Goal: Task Accomplishment & Management: Use online tool/utility

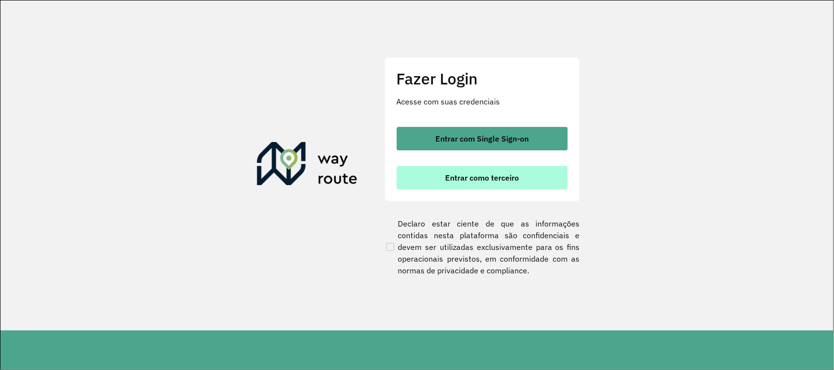
click at [459, 182] on button "Entrar como terceiro" at bounding box center [482, 177] width 171 height 23
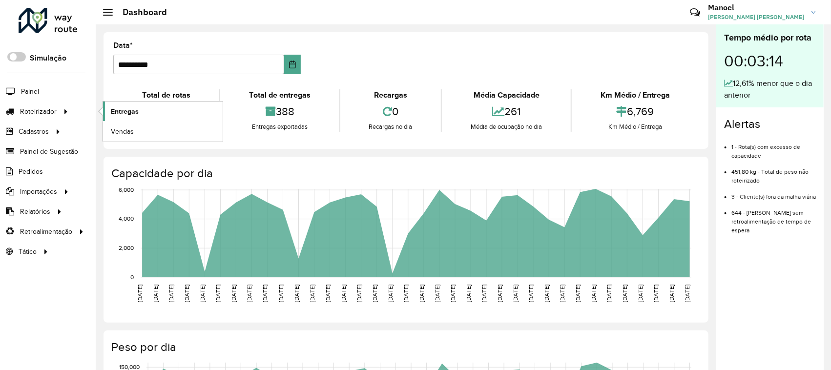
click at [119, 106] on span "Entregas" at bounding box center [125, 111] width 28 height 10
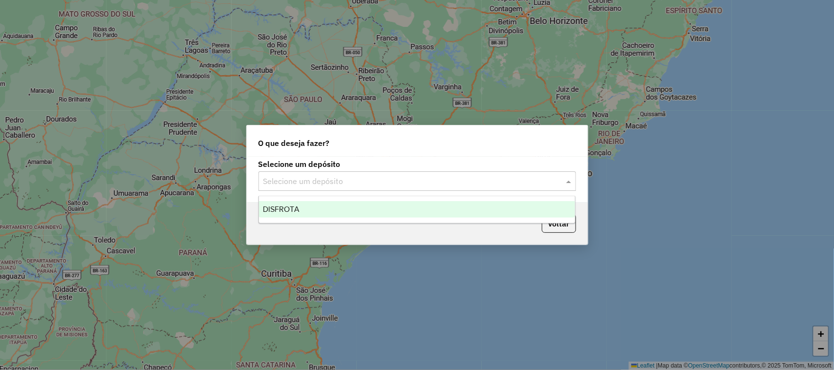
click at [345, 173] on div "Selecione um depósito" at bounding box center [416, 181] width 317 height 20
drag, startPoint x: 326, startPoint y: 205, endPoint x: 311, endPoint y: 207, distance: 15.2
click at [326, 205] on div "DISFROTA" at bounding box center [417, 209] width 316 height 17
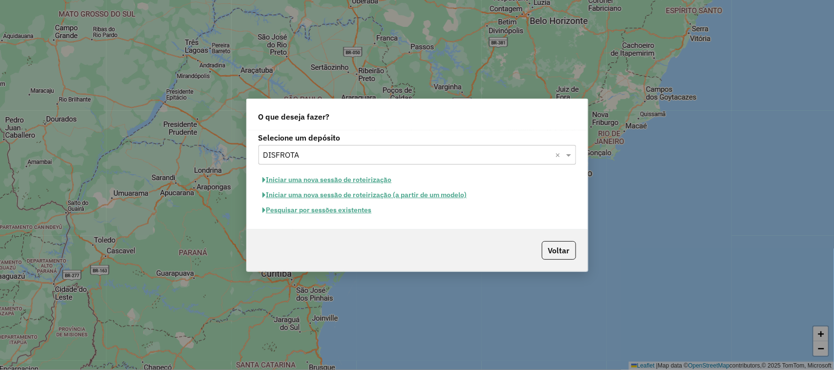
click at [288, 211] on button "Pesquisar por sessões existentes" at bounding box center [317, 210] width 118 height 15
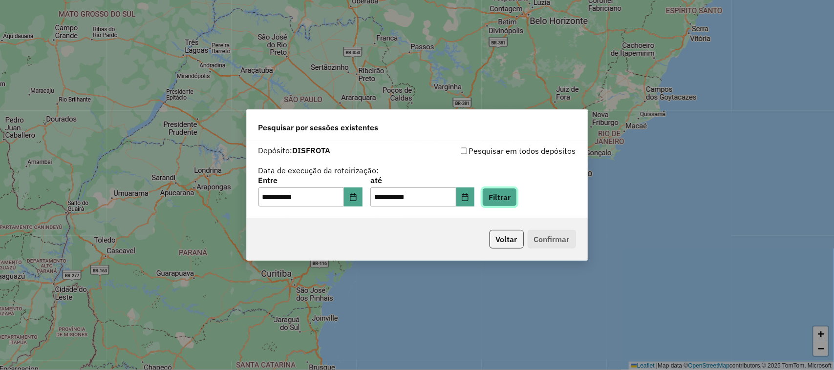
drag, startPoint x: 521, startPoint y: 197, endPoint x: 506, endPoint y: 205, distance: 17.3
click at [517, 198] on button "Filtrar" at bounding box center [499, 197] width 35 height 19
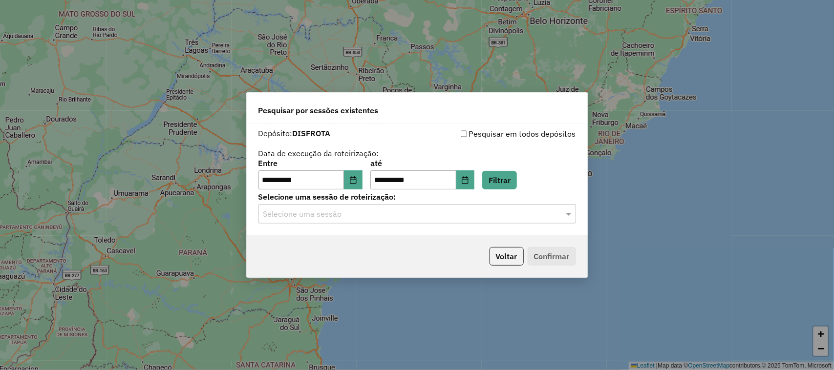
click at [311, 222] on div "Selecione uma sessão" at bounding box center [416, 214] width 317 height 20
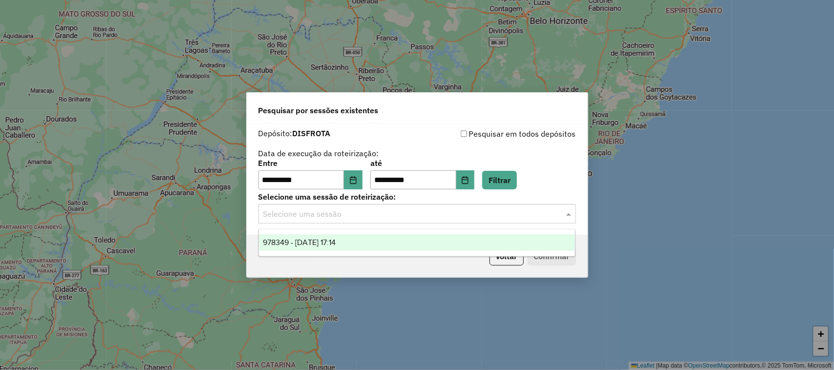
click at [311, 238] on span "978349 - 13/08/2025 17:14" at bounding box center [299, 242] width 73 height 8
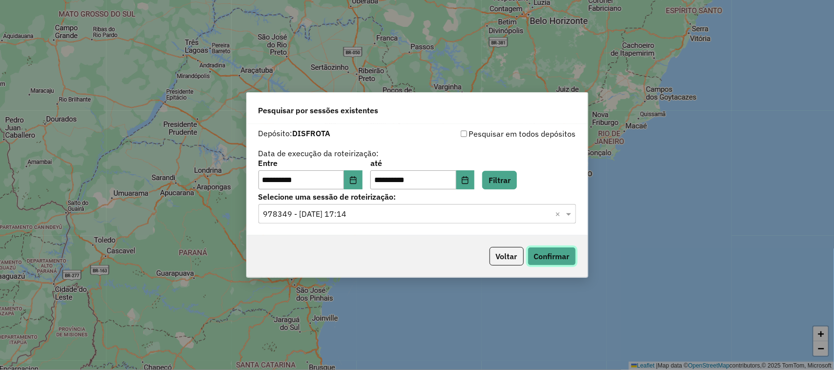
click at [548, 257] on button "Confirmar" at bounding box center [551, 256] width 48 height 19
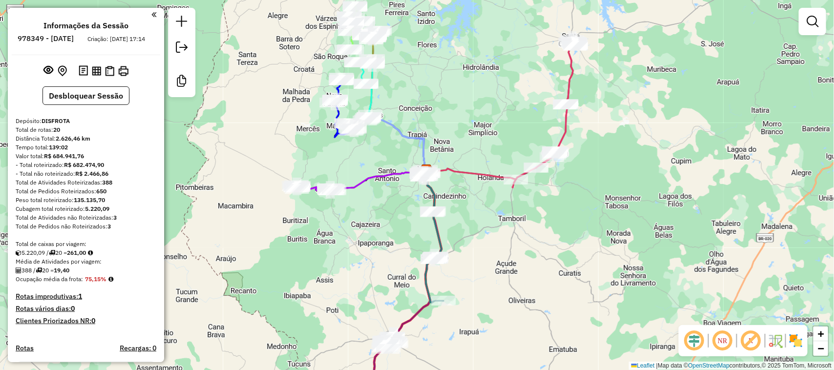
click at [476, 54] on div "Janela de atendimento Grade de atendimento Capacidade Transportadoras Veículos …" at bounding box center [417, 185] width 834 height 370
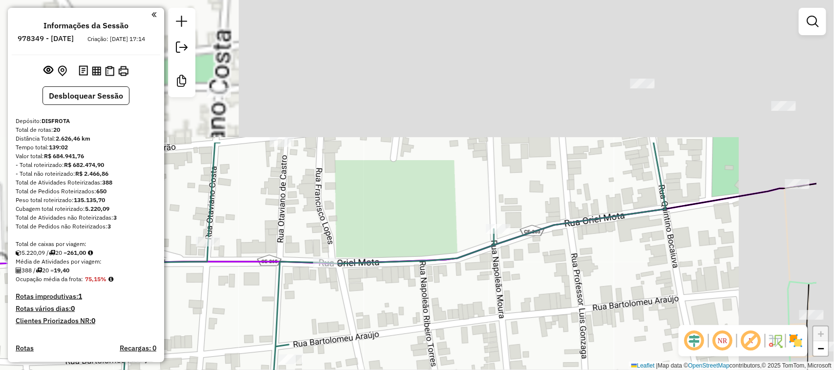
drag, startPoint x: 641, startPoint y: 83, endPoint x: 499, endPoint y: 321, distance: 277.8
click at [499, 321] on div "Janela de atendimento Grade de atendimento Capacidade Transportadoras Veículos …" at bounding box center [417, 185] width 834 height 370
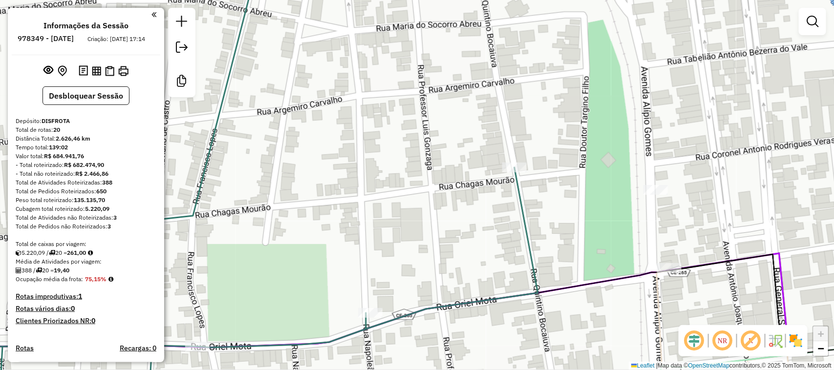
drag, startPoint x: 558, startPoint y: 213, endPoint x: 545, endPoint y: 225, distance: 17.3
click at [527, 233] on div "Janela de atendimento Grade de atendimento Capacidade Transportadoras Veículos …" at bounding box center [417, 185] width 834 height 370
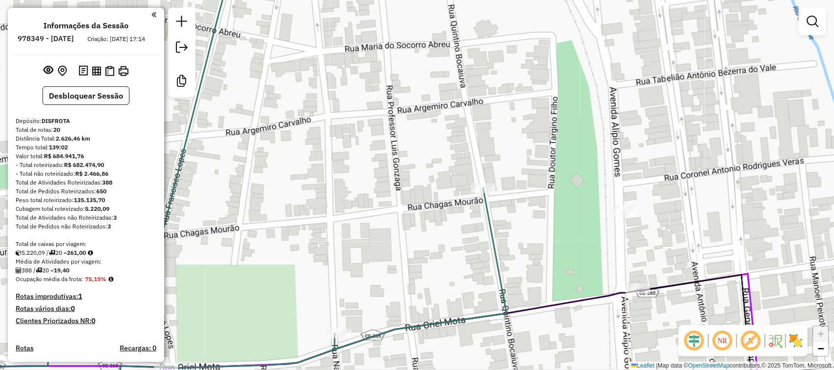
drag, startPoint x: 562, startPoint y: 236, endPoint x: 523, endPoint y: 180, distance: 68.7
click at [523, 181] on div "Janela de atendimento Grade de atendimento Capacidade Transportadoras Veículos …" at bounding box center [417, 185] width 834 height 370
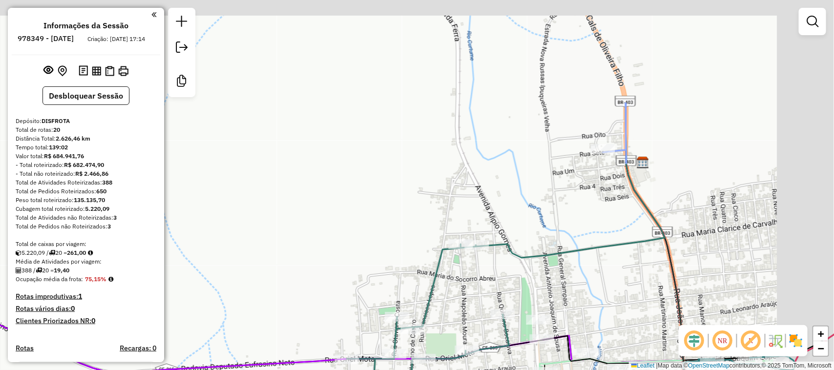
drag, startPoint x: 709, startPoint y: 137, endPoint x: 640, endPoint y: 274, distance: 153.1
click at [640, 274] on div "Janela de atendimento Grade de atendimento Capacidade Transportadoras Veículos …" at bounding box center [417, 185] width 834 height 370
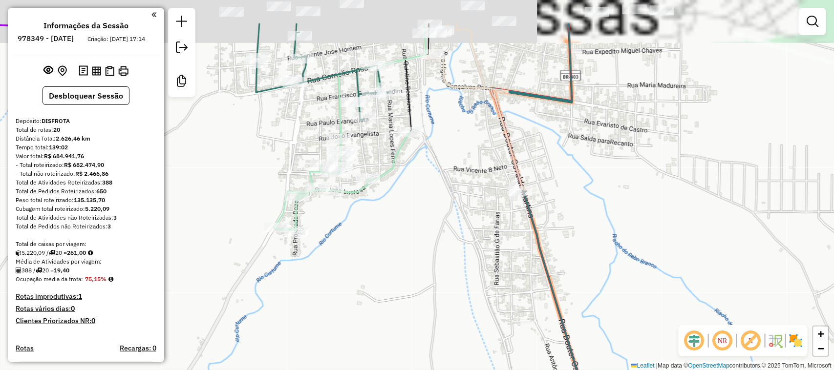
drag, startPoint x: 653, startPoint y: 204, endPoint x: 653, endPoint y: 306, distance: 102.6
click at [653, 306] on div "Janela de atendimento Grade de atendimento Capacidade Transportadoras Veículos …" at bounding box center [417, 185] width 834 height 370
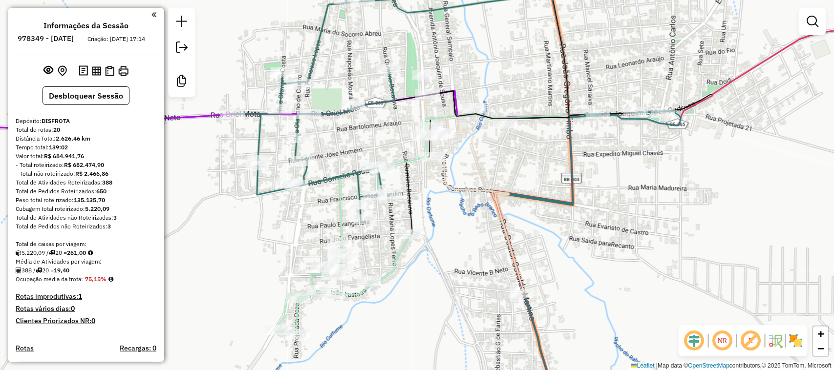
click at [648, 337] on div "Janela de atendimento Grade de atendimento Capacidade Transportadoras Veículos …" at bounding box center [417, 185] width 834 height 370
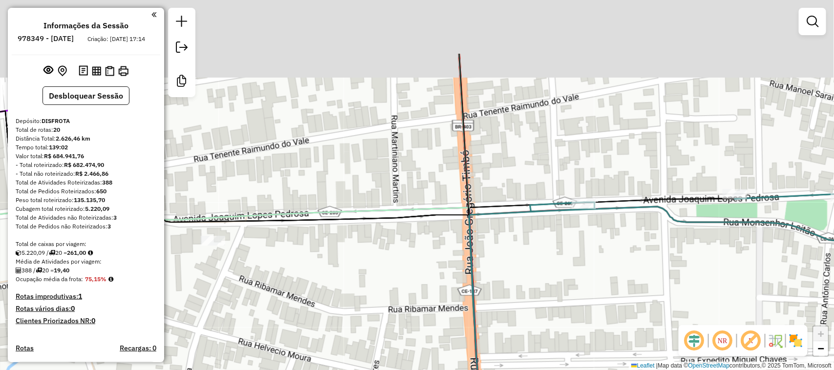
click at [646, 352] on div "Janela de atendimento Grade de atendimento Capacidade Transportadoras Veículos …" at bounding box center [417, 185] width 834 height 370
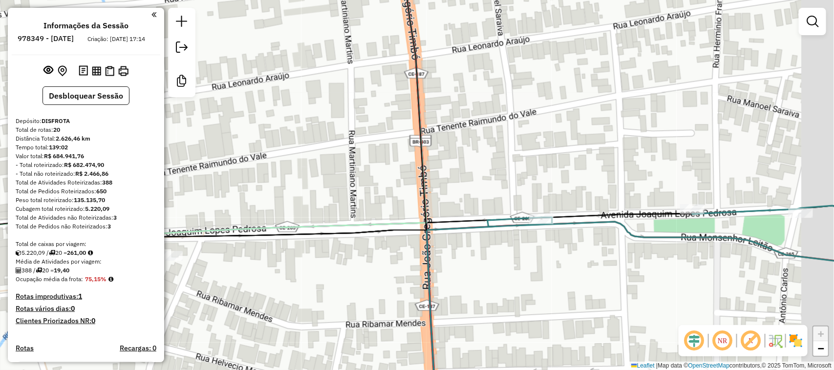
drag, startPoint x: 740, startPoint y: 262, endPoint x: 619, endPoint y: 269, distance: 121.8
click at [621, 269] on div "Janela de atendimento Grade de atendimento Capacidade Transportadoras Veículos …" at bounding box center [417, 185] width 834 height 370
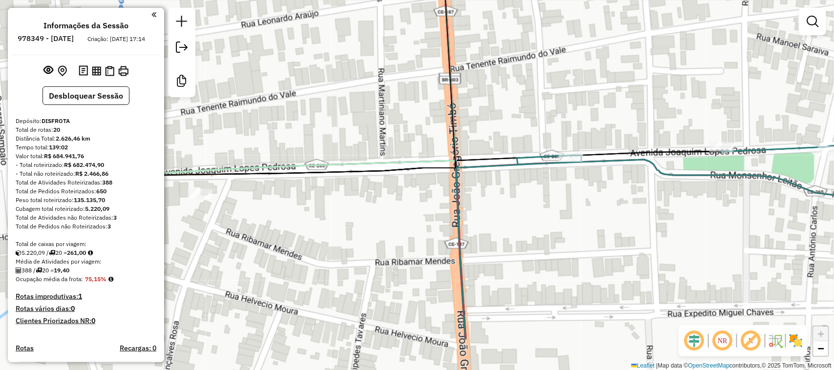
drag, startPoint x: 376, startPoint y: 145, endPoint x: 543, endPoint y: 80, distance: 178.8
click at [539, 80] on div "Janela de atendimento Grade de atendimento Capacidade Transportadoras Veículos …" at bounding box center [417, 185] width 834 height 370
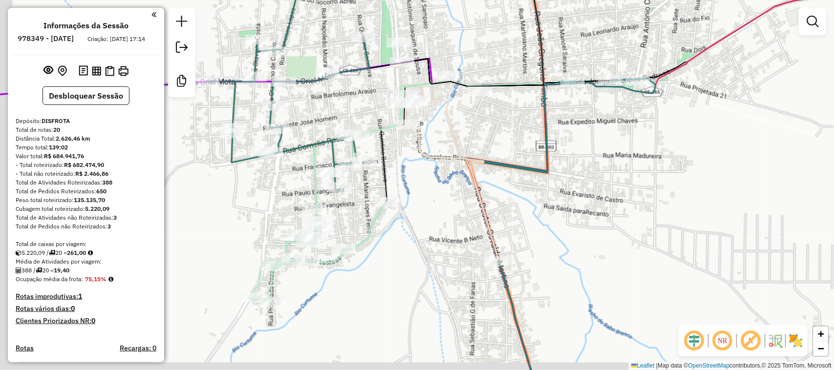
drag, startPoint x: 560, startPoint y: 231, endPoint x: 589, endPoint y: 172, distance: 65.5
click at [573, 198] on div "Janela de atendimento Grade de atendimento Capacidade Transportadoras Veículos …" at bounding box center [417, 185] width 834 height 370
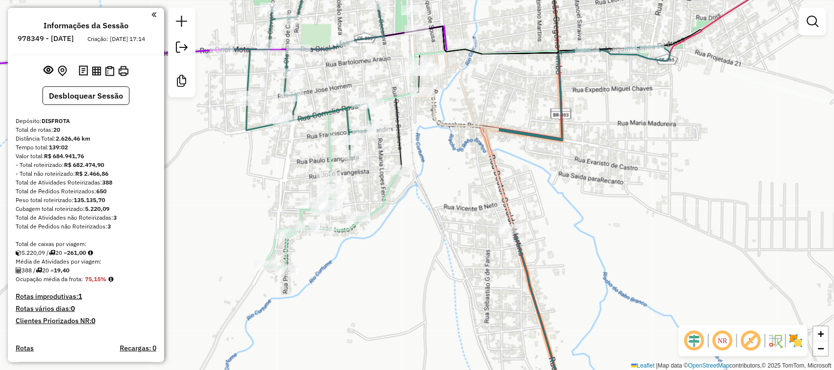
drag, startPoint x: 464, startPoint y: 162, endPoint x: 592, endPoint y: 166, distance: 127.6
click at [580, 169] on div "Janela de atendimento Grade de atendimento Capacidade Transportadoras Veículos …" at bounding box center [417, 185] width 834 height 370
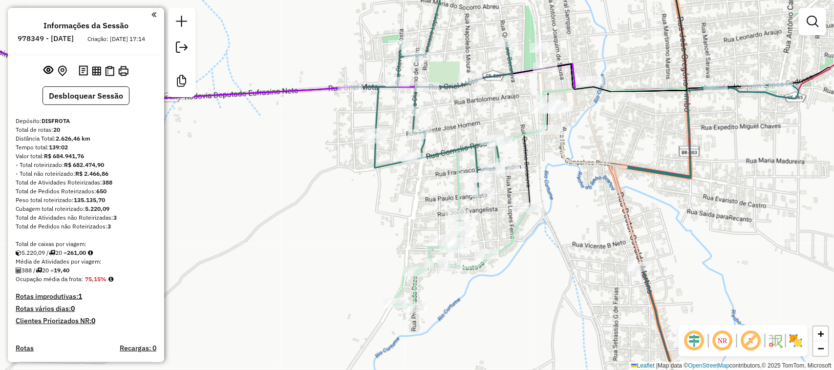
click at [481, 130] on div "Rota 19 - Placa OSG0C25 10840 - MERCADO VERDE 2 Janela de atendimento Grade de …" at bounding box center [417, 185] width 834 height 370
